Goal: Communication & Community: Participate in discussion

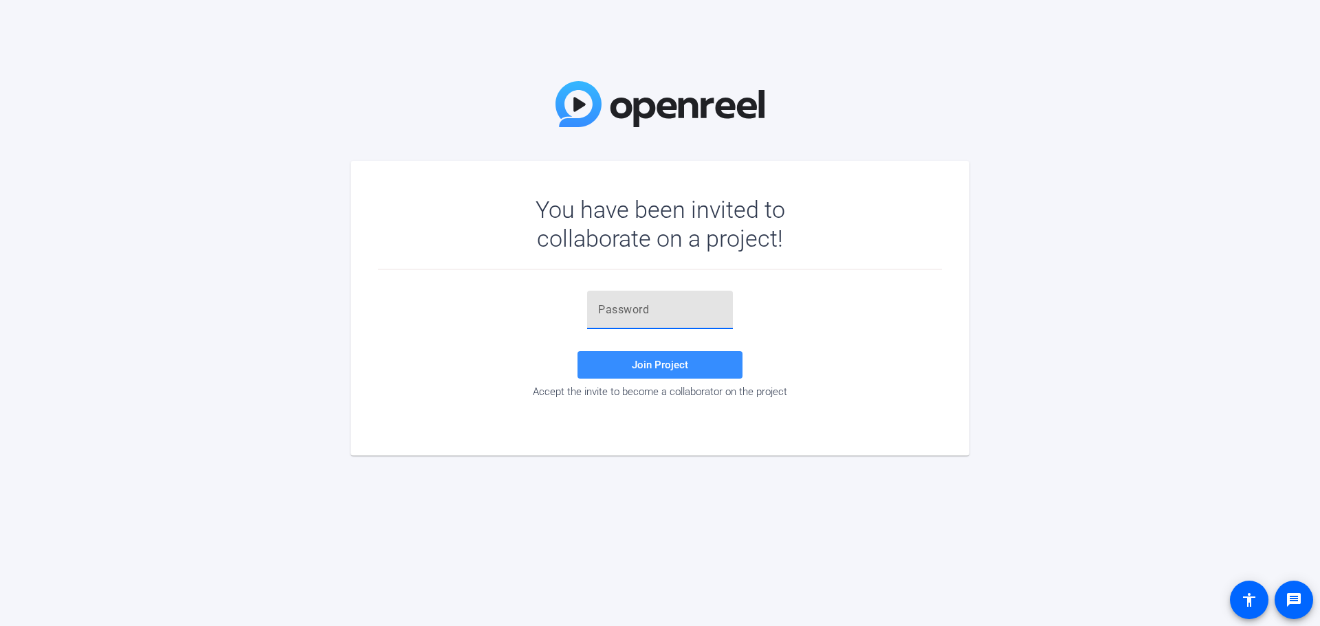
click at [637, 312] on input "text" at bounding box center [660, 310] width 124 height 16
paste input "Iez1a_"
type input "Iez1a_"
click at [666, 355] on span at bounding box center [659, 365] width 165 height 33
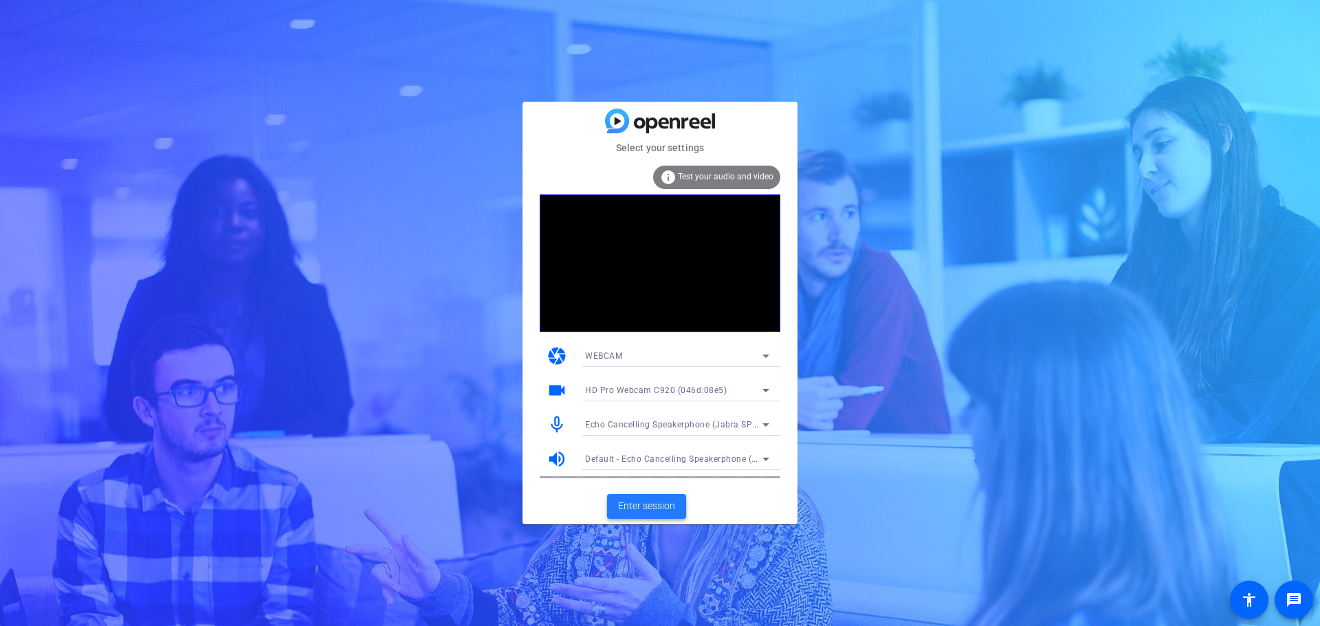
click at [656, 506] on span "Enter session" at bounding box center [646, 506] width 57 height 14
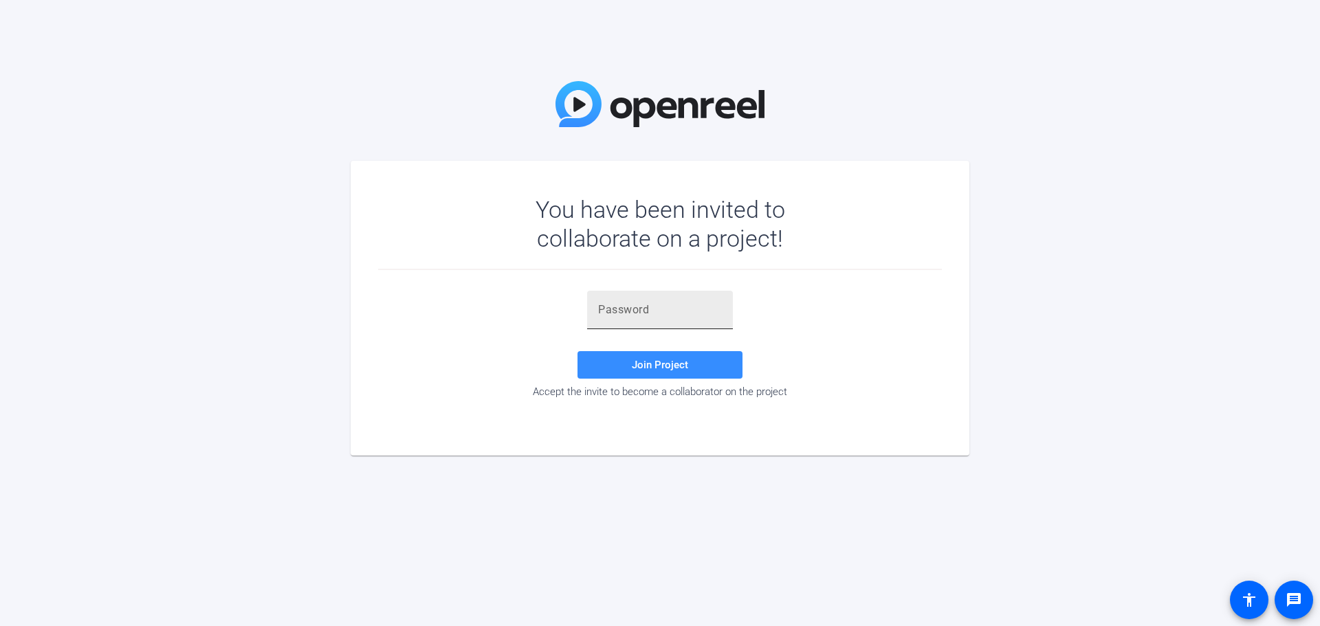
click at [628, 307] on input "text" at bounding box center [660, 310] width 124 height 16
paste input "Iez1a_"
type input "Iez1a_"
click at [650, 357] on span at bounding box center [659, 365] width 165 height 33
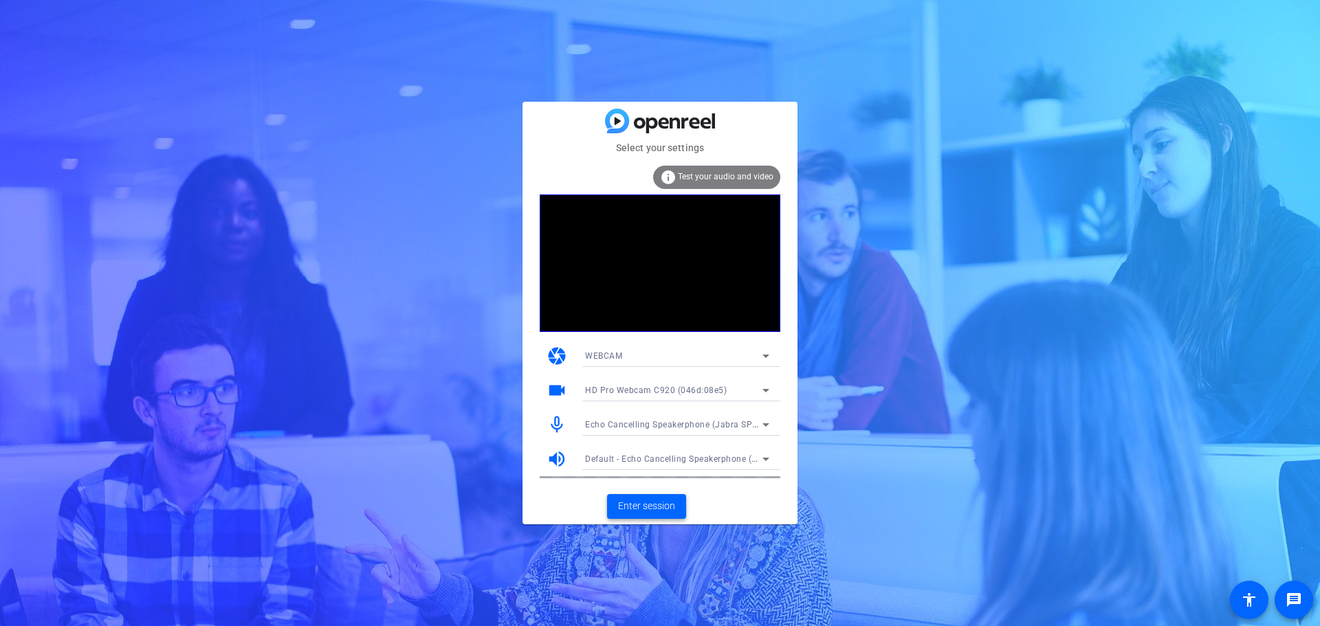
click at [652, 505] on span "Enter session" at bounding box center [646, 506] width 57 height 14
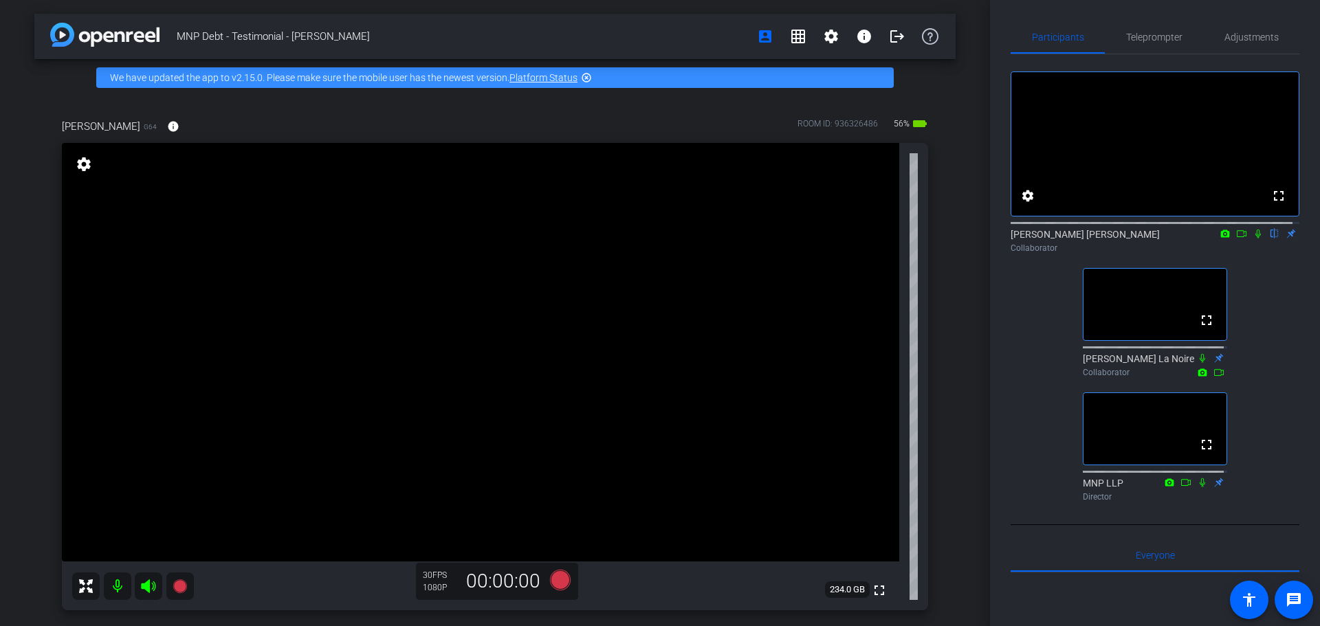
click at [1253, 239] on icon at bounding box center [1258, 234] width 11 height 10
click at [1236, 239] on icon at bounding box center [1241, 234] width 11 height 10
click at [1253, 239] on icon at bounding box center [1258, 234] width 11 height 10
click at [1255, 239] on icon at bounding box center [1259, 234] width 8 height 9
click at [1236, 239] on icon at bounding box center [1241, 234] width 11 height 10
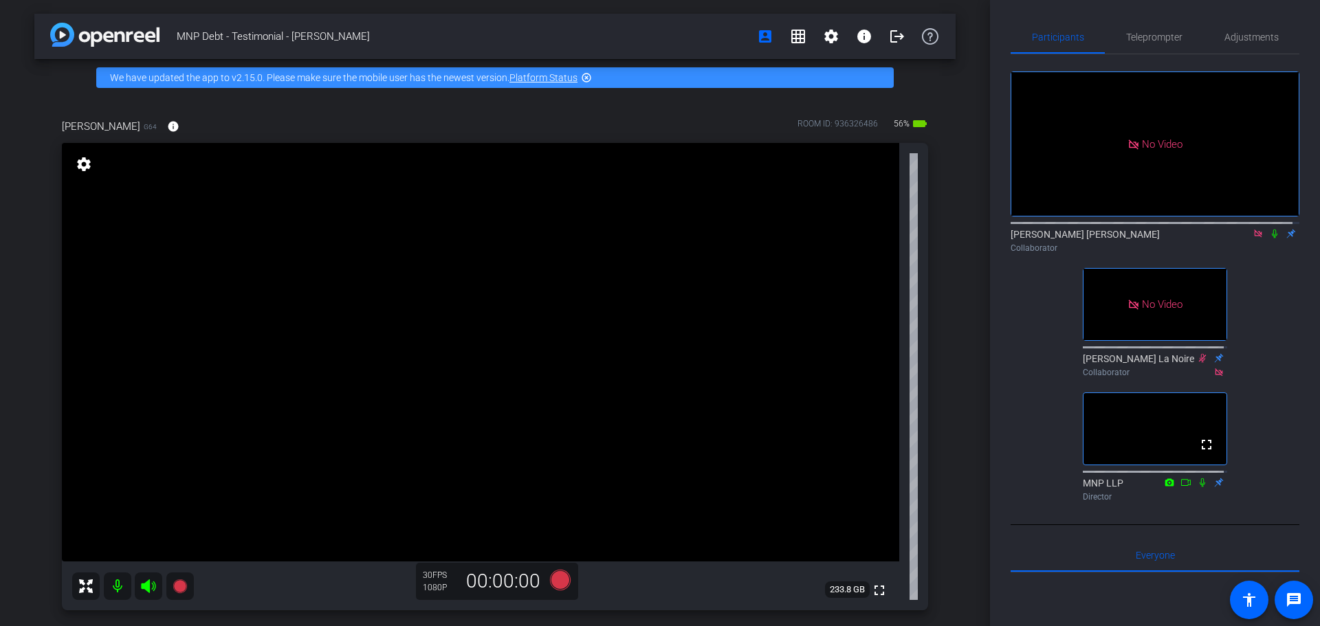
click at [1272, 239] on icon at bounding box center [1274, 234] width 5 height 9
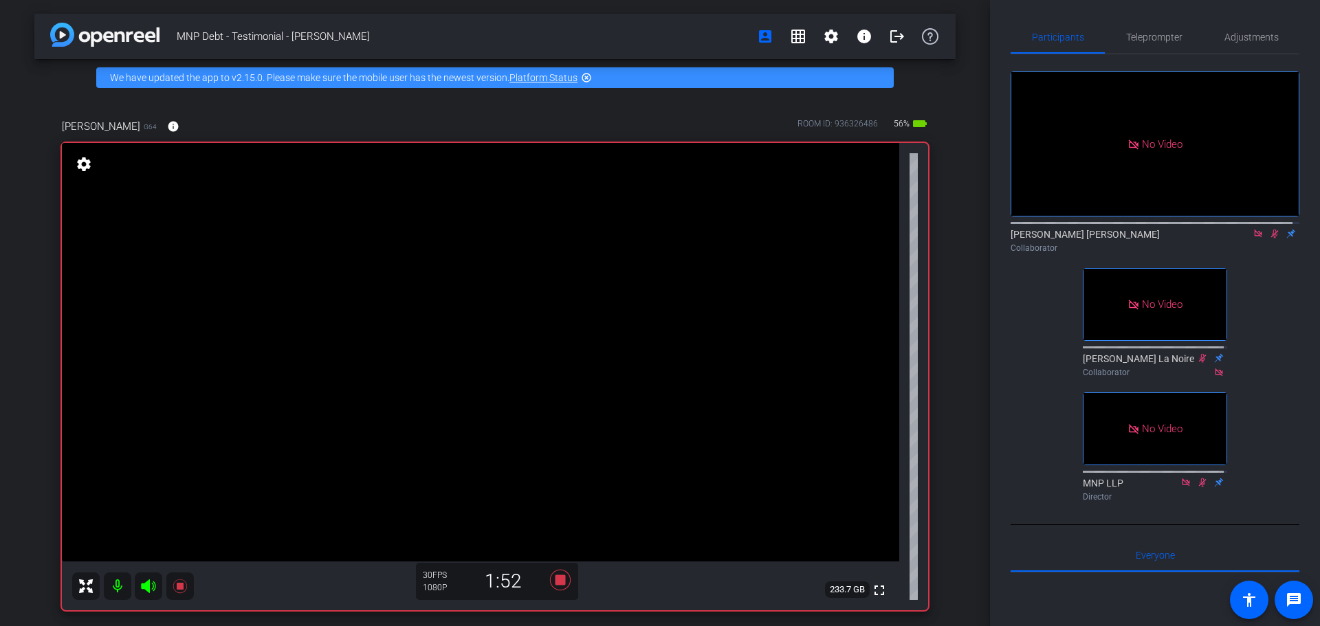
click at [1269, 239] on icon at bounding box center [1274, 234] width 11 height 10
click at [1254, 237] on icon at bounding box center [1258, 234] width 8 height 8
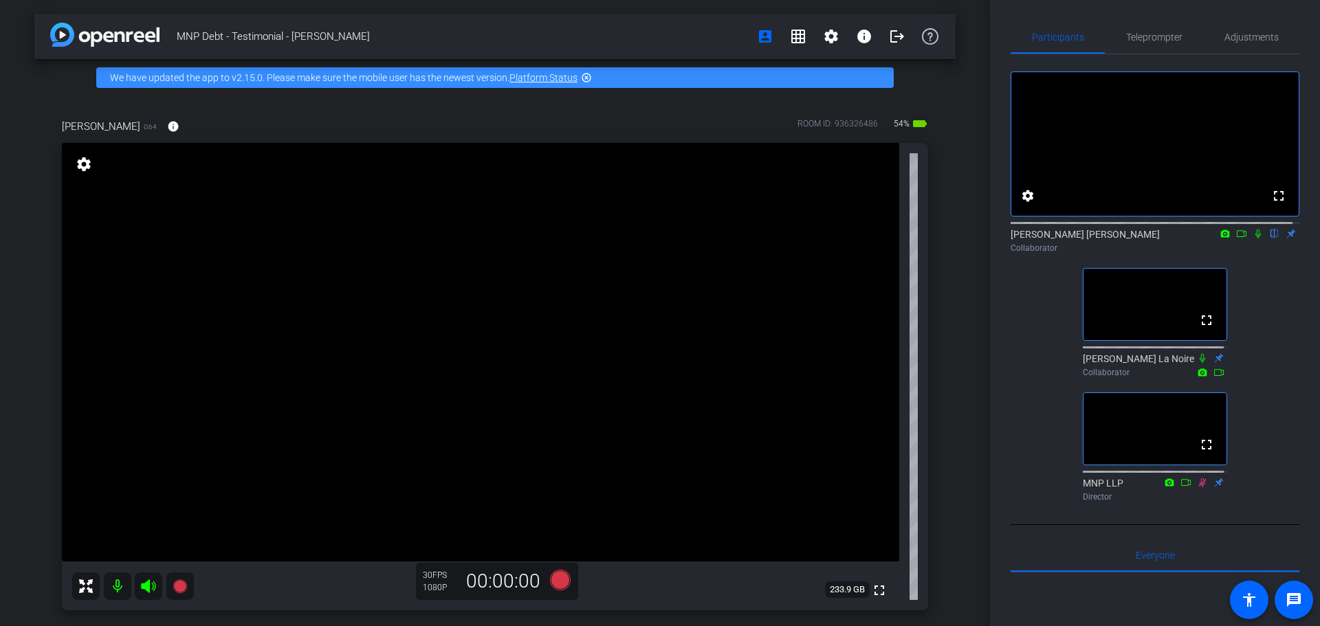
click at [1253, 239] on icon at bounding box center [1258, 234] width 11 height 10
click at [1236, 239] on icon at bounding box center [1241, 234] width 11 height 10
click at [1254, 237] on icon at bounding box center [1258, 234] width 8 height 8
click at [1255, 239] on icon at bounding box center [1259, 234] width 8 height 9
